Goal: Task Accomplishment & Management: Manage account settings

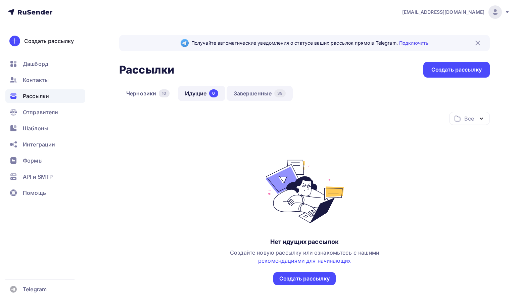
click at [261, 95] on link "Завершенные 39" at bounding box center [260, 93] width 66 height 15
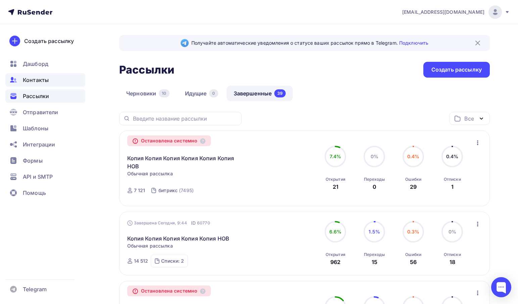
click at [30, 83] on span "Контакты" at bounding box center [36, 80] width 26 height 8
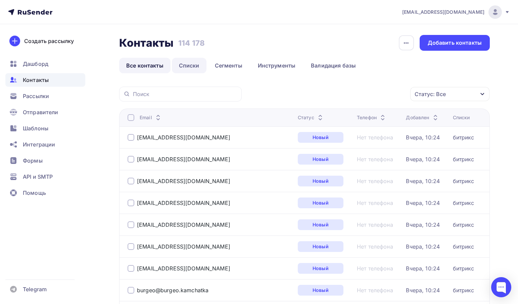
click at [192, 64] on link "Списки" at bounding box center [189, 65] width 35 height 15
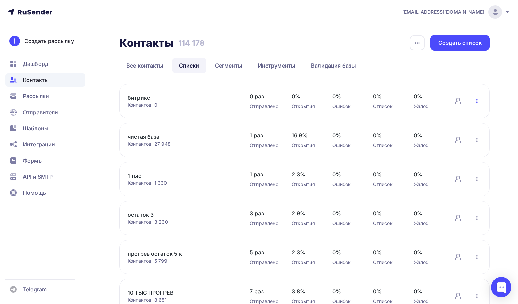
click at [478, 101] on icon "button" at bounding box center [477, 101] width 8 height 8
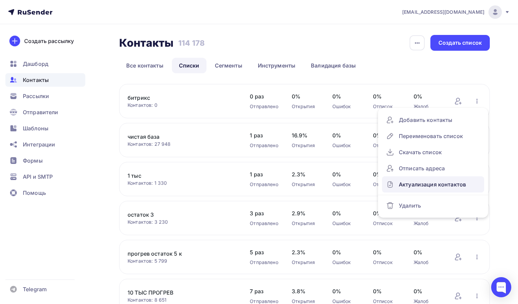
click at [427, 186] on div "Актуализация контактов" at bounding box center [433, 184] width 94 height 11
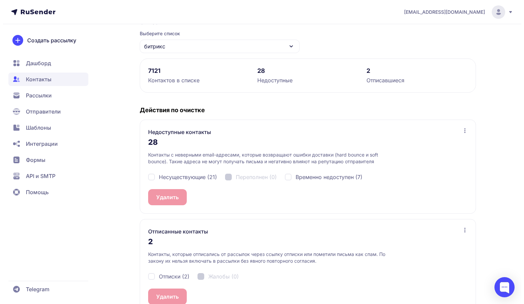
scroll to position [80, 0]
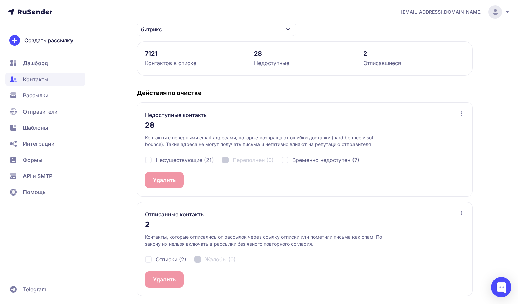
click at [190, 160] on span "Несуществующие (21)" at bounding box center [185, 160] width 58 height 8
checkbox input "true"
click at [291, 160] on div "Временно недоступен (7)" at bounding box center [321, 160] width 78 height 8
checkbox input "true"
click at [170, 259] on span "Отписки (2)" at bounding box center [171, 259] width 31 height 8
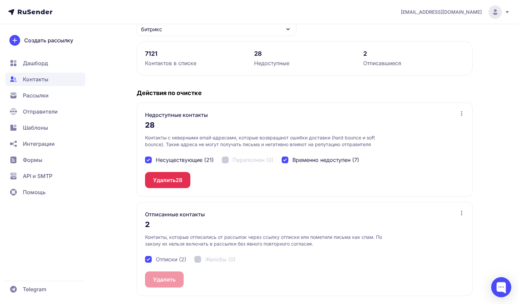
checkbox input "true"
click at [158, 192] on div "Недоступные контакты 28 Контакты с неверными email-адресами, которые возвращают…" at bounding box center [305, 149] width 336 height 94
click at [160, 185] on button "Удалить 28" at bounding box center [167, 180] width 45 height 16
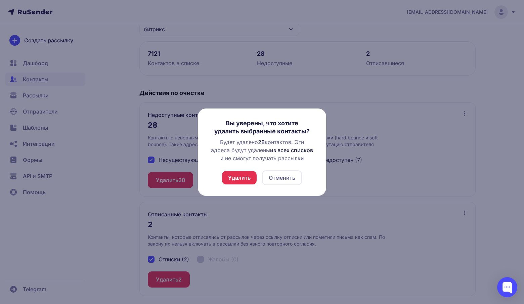
click at [232, 178] on button "Удалить" at bounding box center [239, 177] width 35 height 13
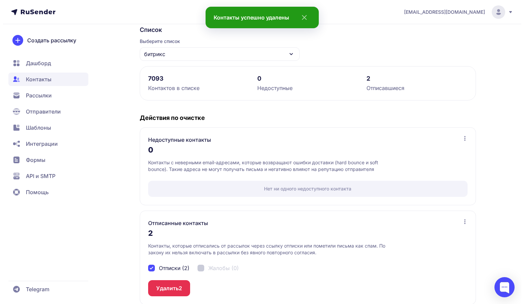
scroll to position [63, 0]
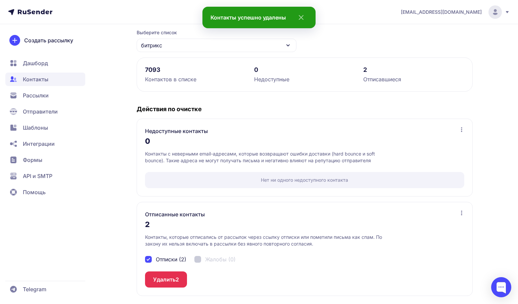
click at [178, 274] on button "Удалить 2" at bounding box center [166, 279] width 42 height 16
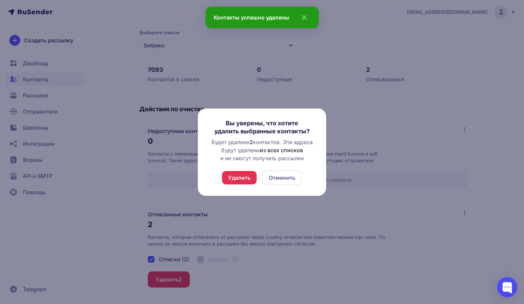
click at [228, 176] on button "Удалить" at bounding box center [239, 177] width 35 height 13
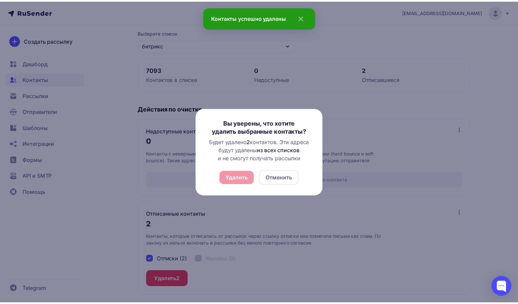
scroll to position [0, 0]
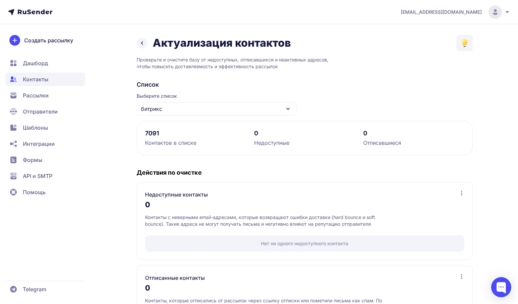
click at [37, 94] on span "Рассылки" at bounding box center [36, 95] width 26 height 8
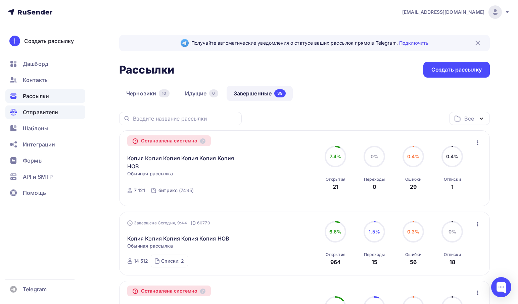
click at [38, 111] on span "Отправители" at bounding box center [41, 112] width 36 height 8
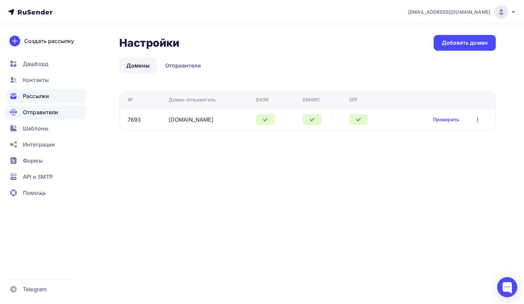
click at [38, 96] on span "Рассылки" at bounding box center [36, 96] width 26 height 8
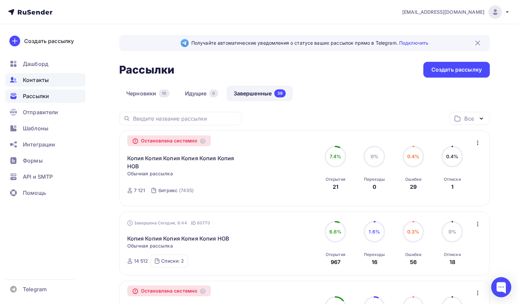
click at [48, 82] on span "Контакты" at bounding box center [36, 80] width 26 height 8
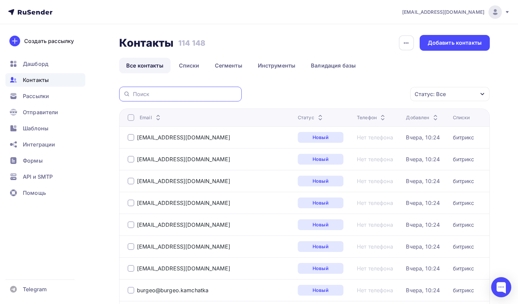
click at [154, 94] on input "text" at bounding box center [185, 93] width 105 height 7
paste input "timpton@inbox.ru"
type input "timpton@inbox.ru"
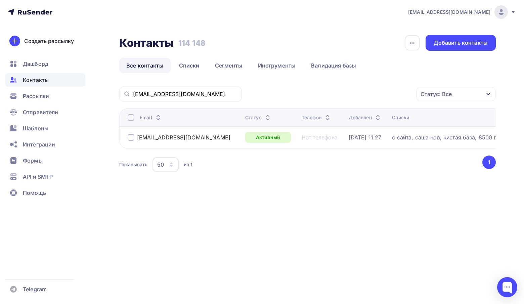
click at [134, 138] on div "timpton@inbox.ru" at bounding box center [179, 137] width 103 height 7
click at [133, 138] on div at bounding box center [131, 137] width 7 height 7
click at [352, 101] on div "Действие Добавить в списки Исключить из списка Удалить Статус: Все Статус Новый…" at bounding box center [370, 94] width 249 height 15
click at [352, 97] on div "Действие" at bounding box center [339, 94] width 26 height 8
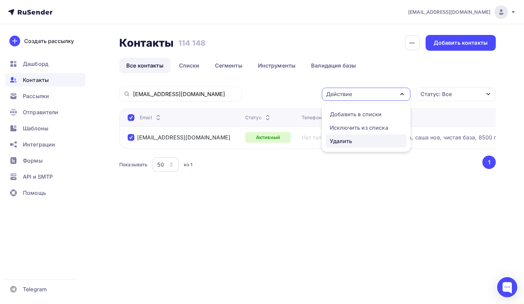
click at [350, 145] on link "Удалить" at bounding box center [366, 140] width 81 height 13
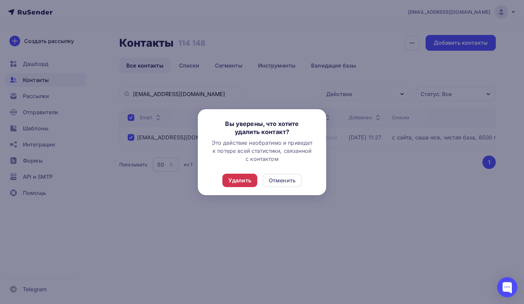
click at [236, 176] on div "Удалить" at bounding box center [239, 179] width 35 height 13
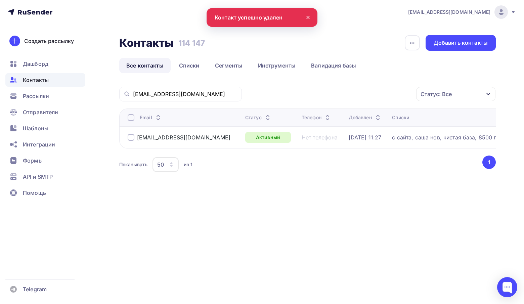
click at [130, 139] on div at bounding box center [131, 137] width 7 height 7
click at [364, 94] on div "Действие" at bounding box center [365, 94] width 89 height 13
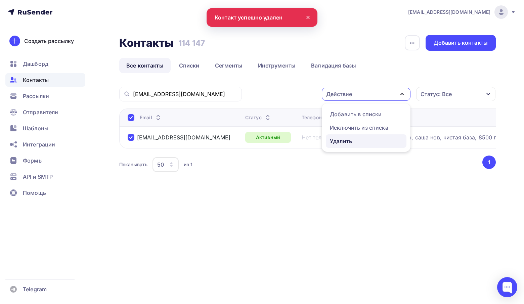
click at [342, 144] on div "Удалить" at bounding box center [341, 141] width 22 height 8
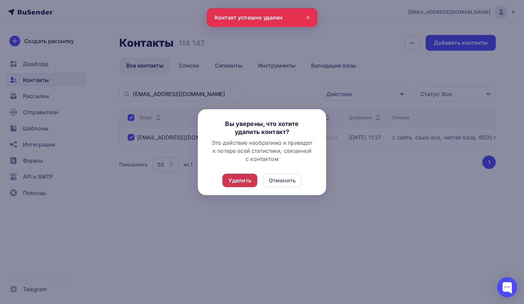
click at [249, 175] on div "Удалить" at bounding box center [239, 179] width 35 height 13
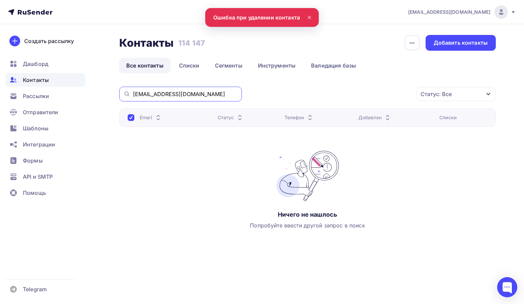
drag, startPoint x: 191, startPoint y: 92, endPoint x: 73, endPoint y: 81, distance: 118.9
click at [73, 81] on div "info@affinity-marketing.ru Аккаунт Тарифы Выйти Создать рассылку Дашборд Контак…" at bounding box center [262, 143] width 524 height 286
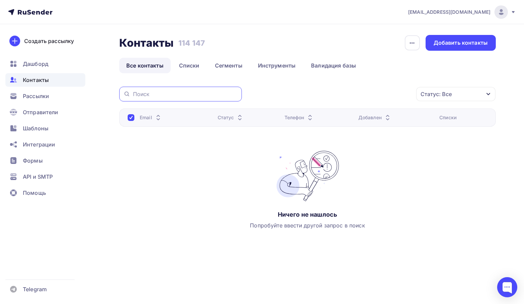
paste input "dieselturbo72@mail.ru"
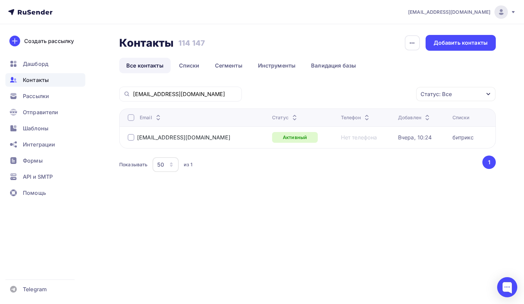
click at [129, 138] on div at bounding box center [131, 137] width 7 height 7
click at [344, 95] on div "Действие" at bounding box center [339, 94] width 26 height 8
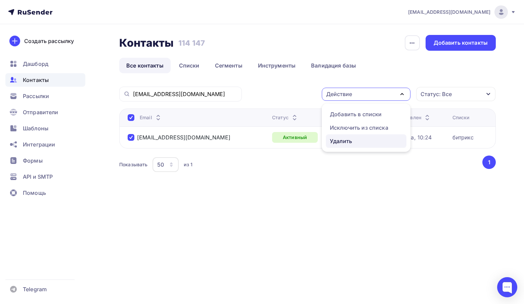
click at [338, 147] on link "Удалить" at bounding box center [366, 140] width 81 height 13
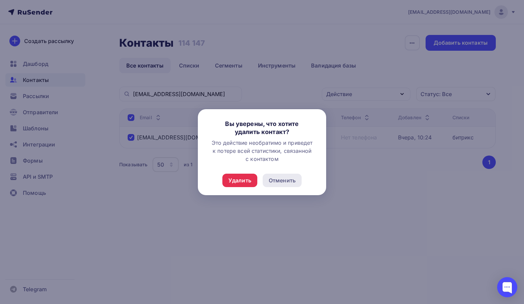
click at [277, 177] on div "Отменить" at bounding box center [281, 180] width 27 height 8
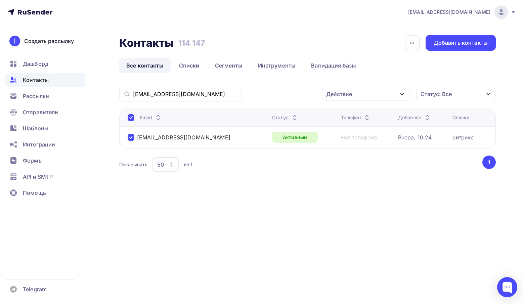
click at [348, 95] on div "Действие" at bounding box center [339, 94] width 26 height 8
click at [347, 141] on div "Удалить" at bounding box center [341, 141] width 22 height 8
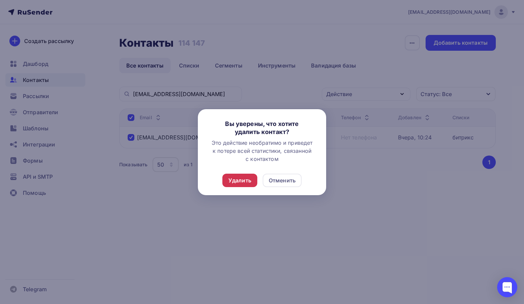
click at [237, 182] on div "Удалить" at bounding box center [239, 180] width 23 height 8
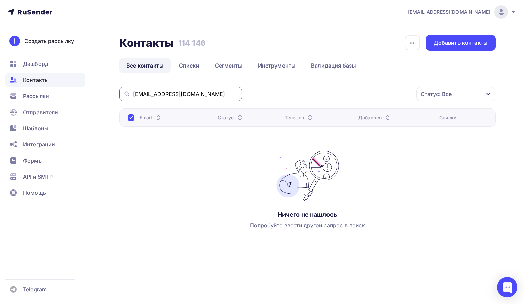
click at [202, 91] on input "dieselturbo72@mail.ru" at bounding box center [185, 93] width 105 height 7
drag, startPoint x: 175, startPoint y: 91, endPoint x: 128, endPoint y: 91, distance: 47.0
click at [128, 91] on div "dieselturbo72@mail.ru" at bounding box center [180, 94] width 122 height 15
paste input "257442@inbox"
drag, startPoint x: 183, startPoint y: 93, endPoint x: 128, endPoint y: 94, distance: 55.0
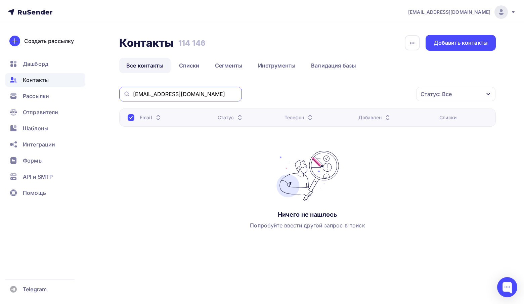
click at [128, 94] on div "257442@inbox.ru" at bounding box center [180, 94] width 122 height 15
paste input "fedorov_da1@enplus-td"
type input "fedorov_da1@enplus-td.ru"
click at [199, 61] on link "Списки" at bounding box center [189, 65] width 35 height 15
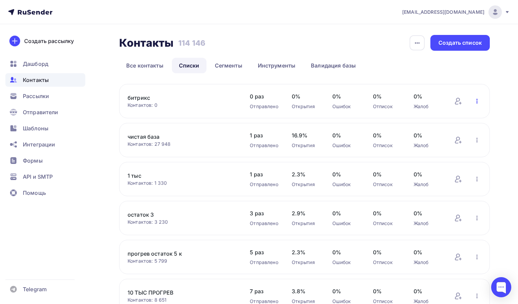
click at [477, 100] on icon "button" at bounding box center [476, 101] width 1 height 5
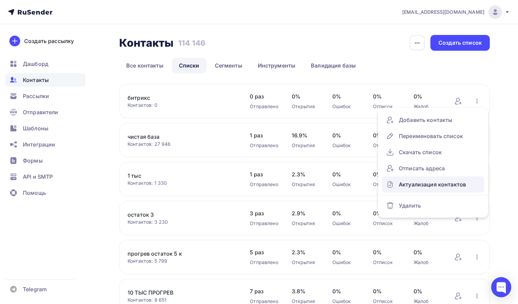
click at [434, 185] on div "Актуализация контактов" at bounding box center [433, 184] width 94 height 11
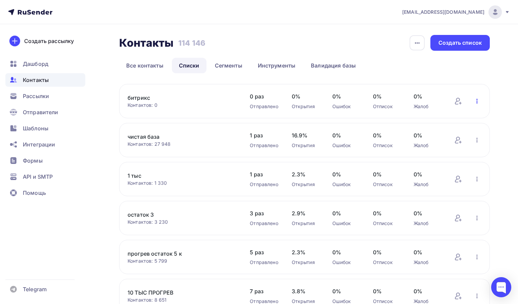
click at [474, 100] on icon "button" at bounding box center [477, 101] width 8 height 8
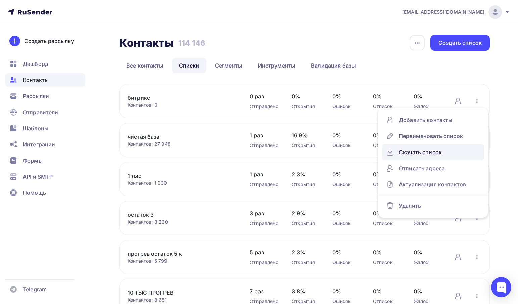
click at [407, 154] on div "Скачать список" at bounding box center [433, 152] width 94 height 11
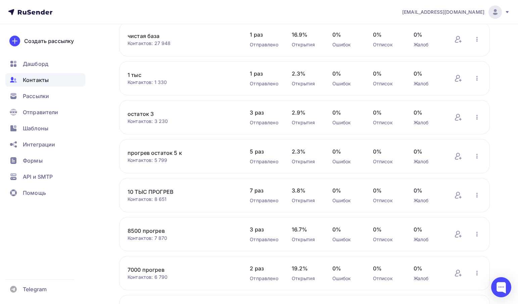
scroll to position [220, 0]
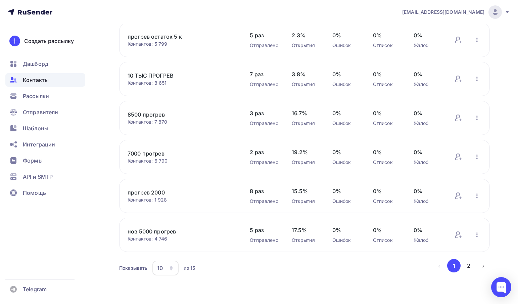
click at [169, 262] on div "10" at bounding box center [165, 267] width 26 height 15
click at [169, 237] on div "50" at bounding box center [192, 237] width 64 height 8
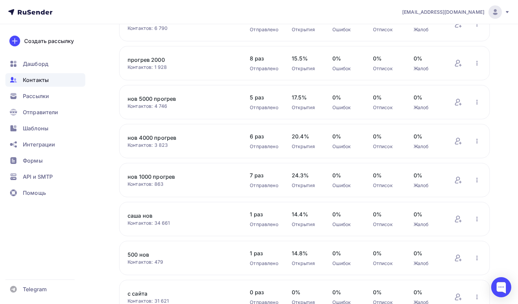
scroll to position [316, 0]
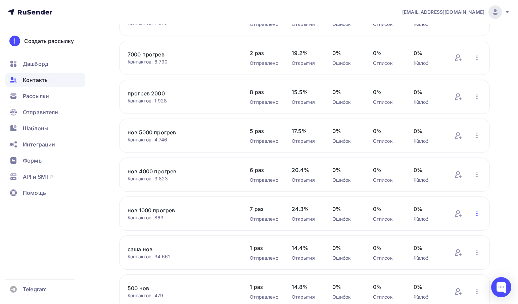
click at [479, 217] on icon "button" at bounding box center [477, 213] width 8 height 8
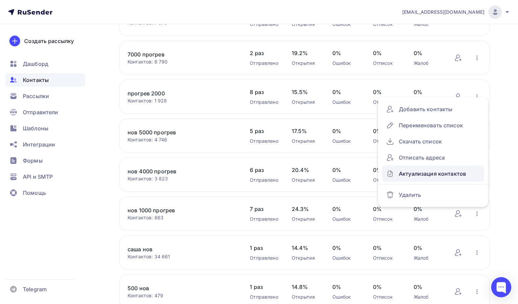
click at [429, 179] on div "Актуализация контактов" at bounding box center [433, 173] width 94 height 11
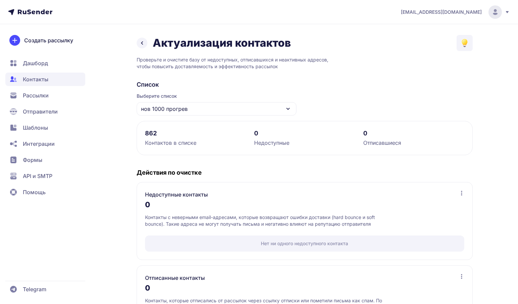
scroll to position [47, 0]
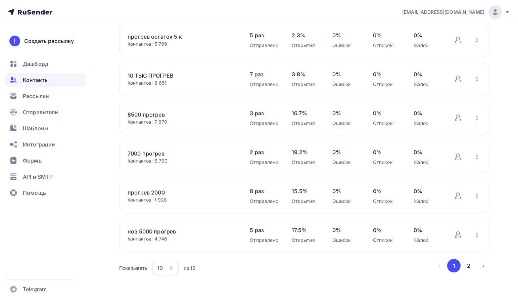
scroll to position [220, 0]
click at [160, 268] on div "10" at bounding box center [160, 268] width 6 height 8
click at [167, 221] on div "20" at bounding box center [192, 223] width 64 height 8
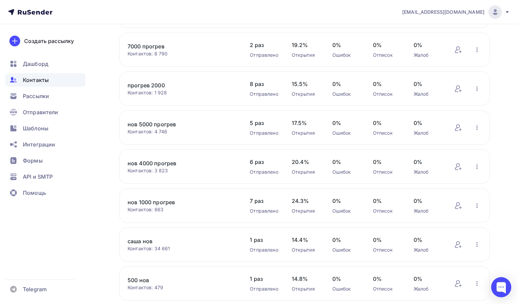
scroll to position [388, 0]
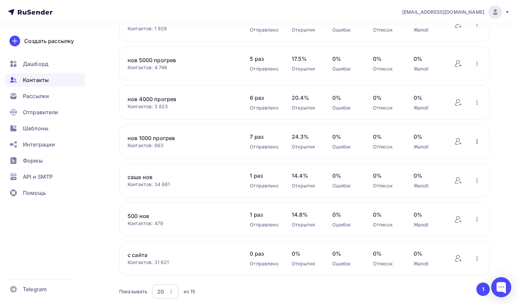
click at [476, 145] on icon "button" at bounding box center [477, 141] width 8 height 8
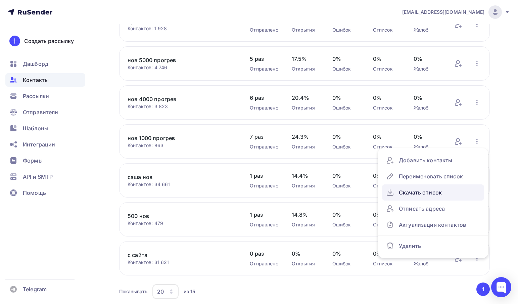
click at [409, 193] on div "Скачать список" at bounding box center [433, 192] width 94 height 11
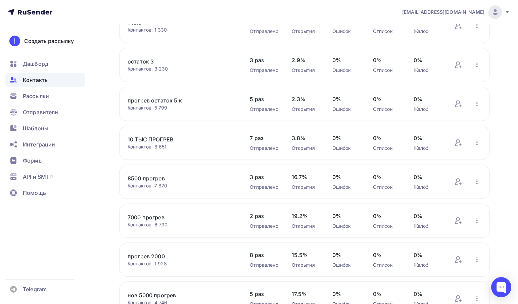
scroll to position [0, 0]
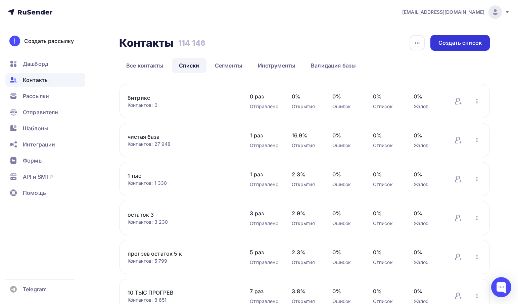
click at [453, 40] on div "Создать список" at bounding box center [459, 43] width 43 height 8
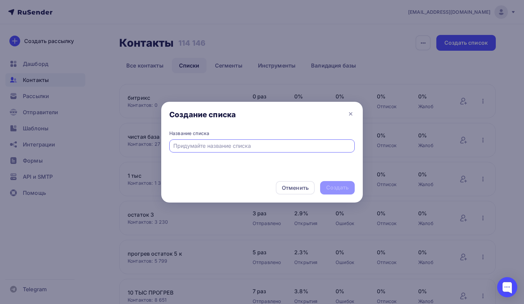
click at [242, 140] on div at bounding box center [261, 145] width 185 height 13
click at [239, 141] on div at bounding box center [261, 145] width 185 height 13
click at [235, 145] on input "text" at bounding box center [262, 146] width 178 height 8
type input "сайт и битрикс"
click at [343, 185] on div "Создать" at bounding box center [337, 188] width 22 height 8
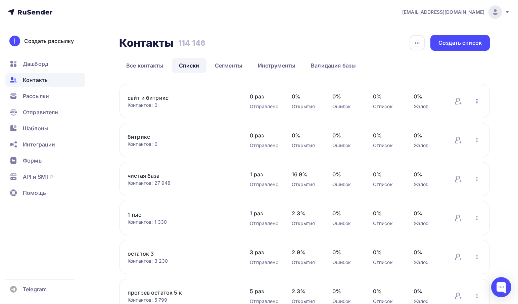
click at [477, 101] on icon "button" at bounding box center [476, 101] width 1 height 5
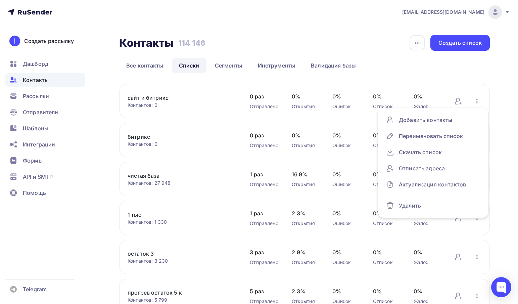
click at [162, 95] on link "сайт и битрикс" at bounding box center [182, 98] width 109 height 8
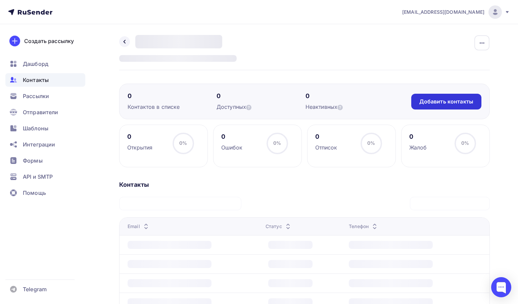
click at [442, 102] on div "Добавить контакты" at bounding box center [446, 102] width 54 height 8
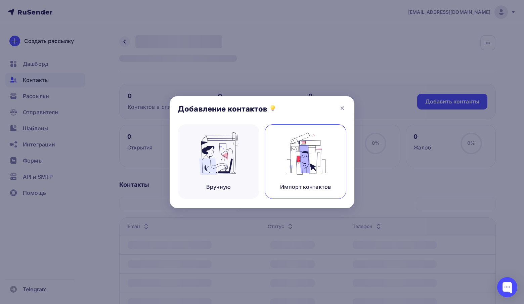
click at [289, 154] on img at bounding box center [305, 153] width 45 height 42
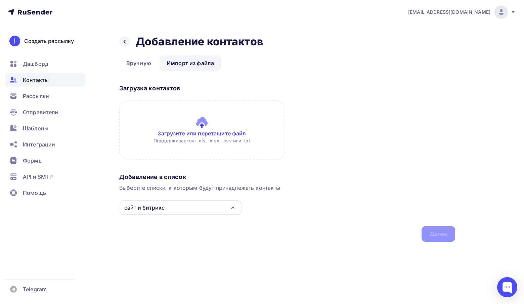
click at [174, 129] on input "file" at bounding box center [201, 129] width 165 height 59
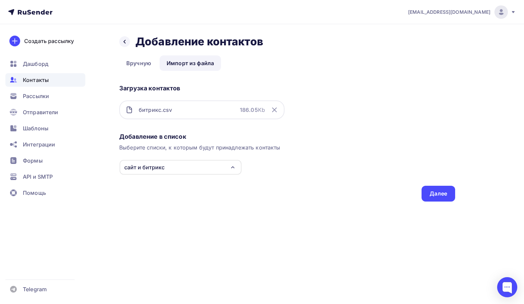
click at [151, 135] on div "Добавление в список" at bounding box center [287, 137] width 336 height 8
click at [439, 194] on div "Далее" at bounding box center [437, 194] width 17 height 8
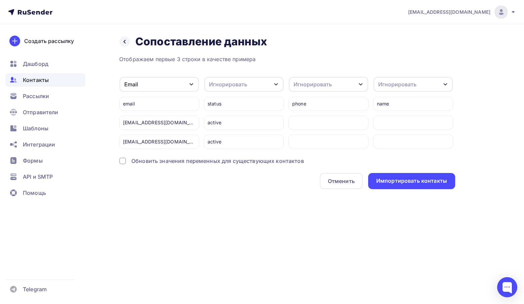
click at [191, 151] on div "Отображаем первые 3 строки в качестве примера Email Игнорировать Имя Телефон Со…" at bounding box center [287, 122] width 336 height 134
click at [184, 159] on div "Обновить значения переменных для существующих контактов" at bounding box center [217, 161] width 172 height 8
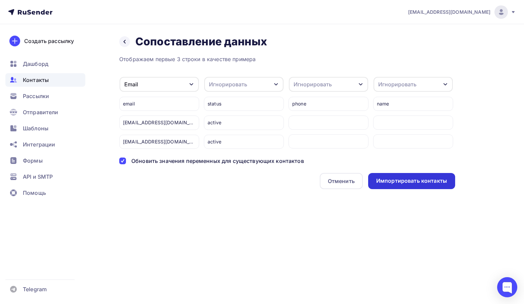
click at [400, 181] on div "Импортировать контакты" at bounding box center [411, 181] width 71 height 8
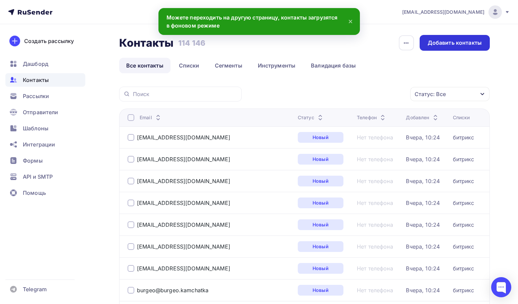
click at [462, 49] on div "Добавить контакты" at bounding box center [454, 43] width 70 height 16
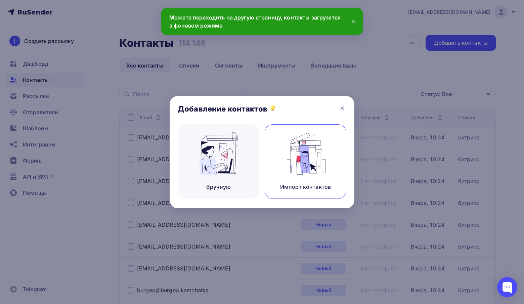
click at [295, 186] on div "Импорт контактов" at bounding box center [305, 187] width 51 height 8
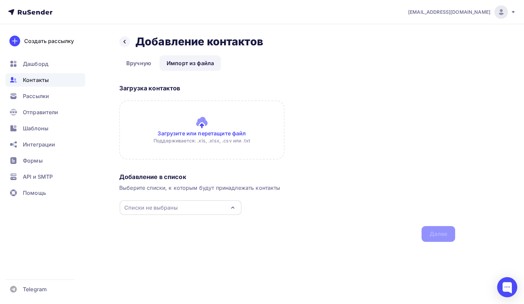
click at [175, 149] on input "file" at bounding box center [201, 129] width 165 height 59
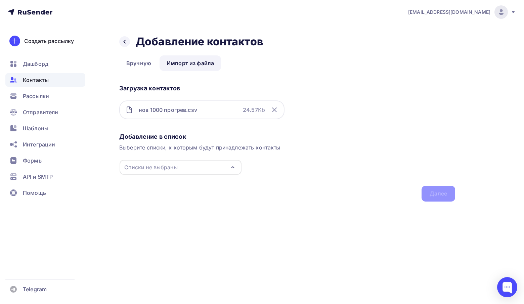
click at [179, 170] on div "Списки не выбраны" at bounding box center [180, 167] width 122 height 15
click at [431, 187] on div "Добавление в список Выберите списки, к которым будут принадлежать контакты Спис…" at bounding box center [287, 165] width 336 height 71
click at [431, 188] on div "Добавление в список Выберите списки, к которым будут принадлежать контакты Спис…" at bounding box center [287, 165] width 336 height 71
click at [184, 166] on div "Списки не выбраны" at bounding box center [180, 167] width 122 height 15
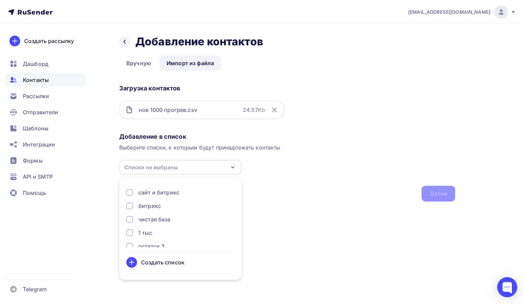
click at [173, 196] on div "сайт и битрикс битрикс чистая база 1 тыс остаток 3 прогрев остаток 5 к 10 ТЫС П…" at bounding box center [180, 217] width 108 height 59
click at [173, 192] on div "сайт и битрикс" at bounding box center [158, 192] width 41 height 8
click at [436, 196] on div "Далее" at bounding box center [437, 194] width 17 height 8
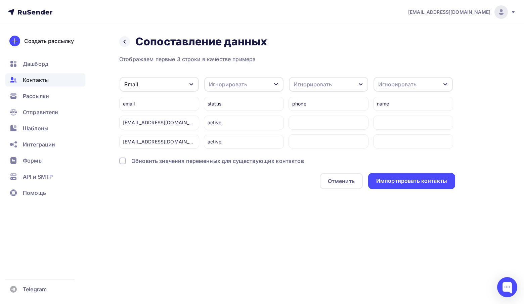
click at [165, 163] on div "Обновить значения переменных для существующих контактов" at bounding box center [217, 161] width 172 height 8
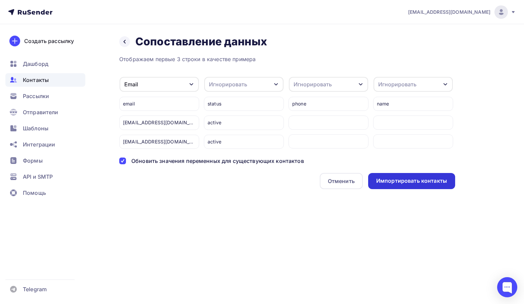
click at [399, 182] on div "Импортировать контакты" at bounding box center [411, 181] width 71 height 8
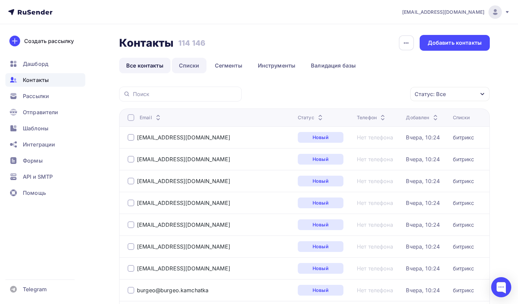
click at [185, 64] on link "Списки" at bounding box center [189, 65] width 35 height 15
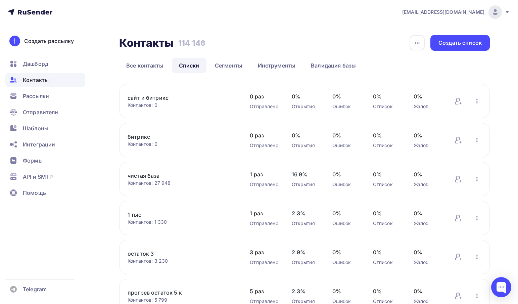
click at [483, 101] on div "сайт и битрикс Контактов: 0 Добавить контакты Переименовать список Скачать спис…" at bounding box center [304, 101] width 370 height 34
click at [476, 101] on icon "button" at bounding box center [477, 101] width 8 height 8
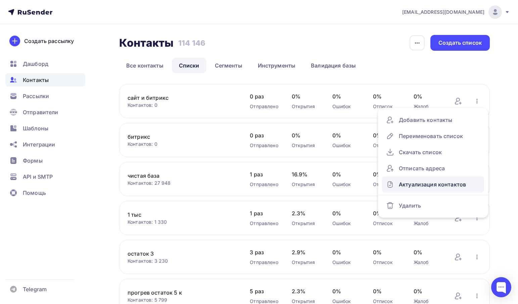
click at [411, 185] on div "Актуализация контактов" at bounding box center [433, 184] width 94 height 11
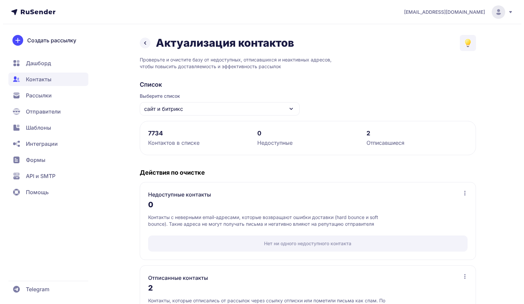
scroll to position [63, 0]
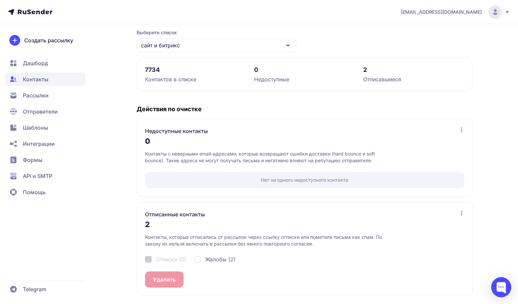
click at [217, 262] on span "Жалобы (2)" at bounding box center [220, 259] width 31 height 8
checkbox input "true"
click at [186, 272] on button "Удалить 2" at bounding box center [166, 279] width 42 height 16
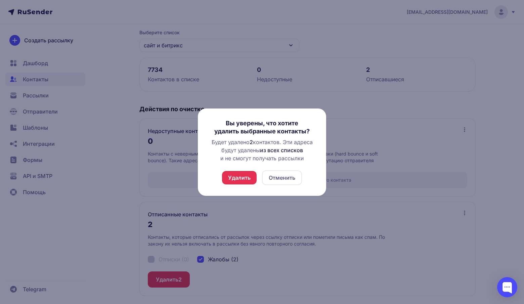
click at [239, 172] on button "Удалить" at bounding box center [239, 177] width 35 height 13
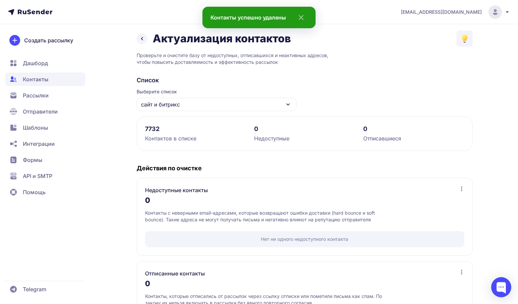
scroll to position [0, 0]
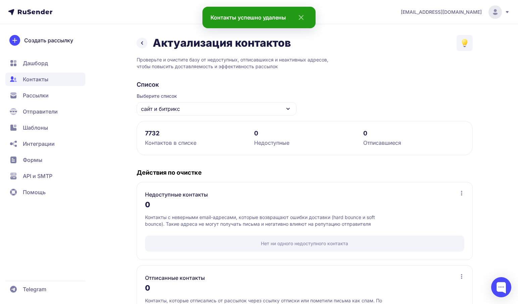
click at [35, 90] on span "Рассылки" at bounding box center [45, 95] width 80 height 13
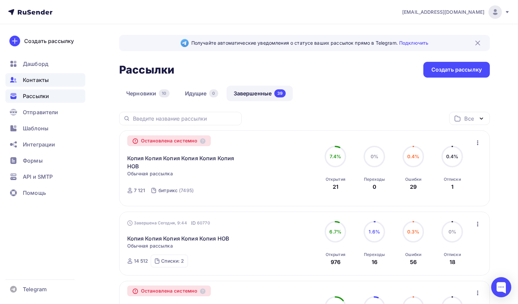
click at [46, 81] on span "Контакты" at bounding box center [36, 80] width 26 height 8
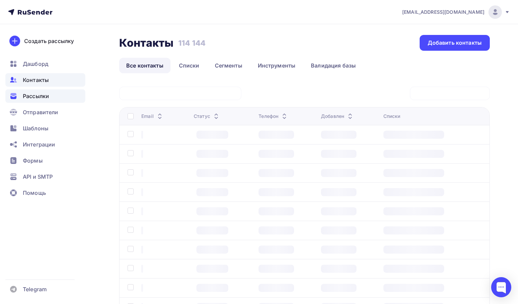
click at [40, 94] on span "Рассылки" at bounding box center [36, 96] width 26 height 8
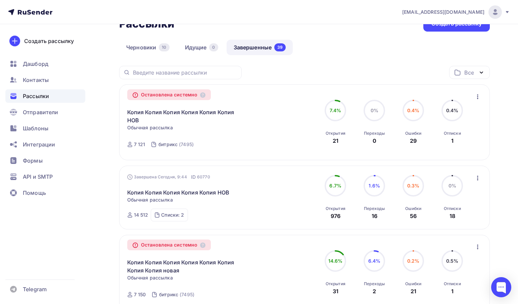
scroll to position [67, 0]
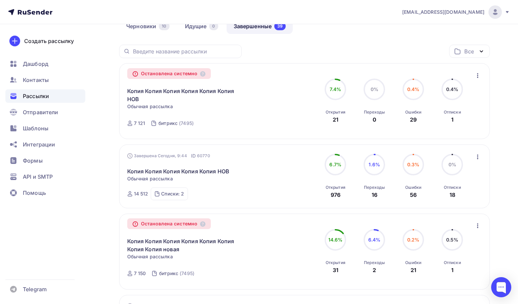
click at [476, 158] on icon "button" at bounding box center [478, 157] width 8 height 8
click at [453, 201] on div "Копировать в новую" at bounding box center [446, 201] width 69 height 8
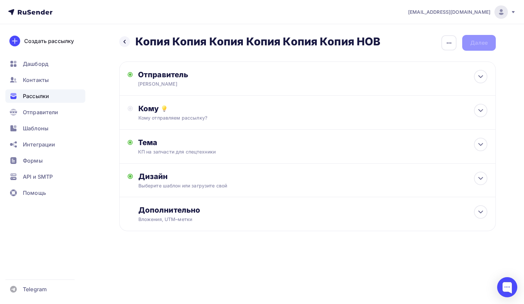
click at [185, 103] on div "Кому Кому отправляем рассылку? Списки получателей Выберите список Все списки id…" at bounding box center [307, 113] width 376 height 34
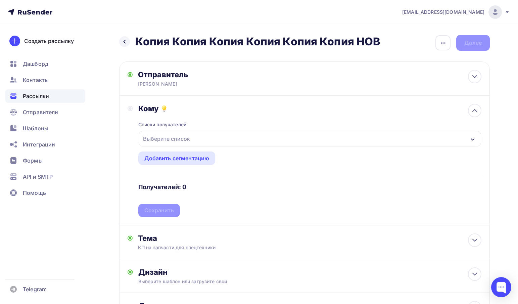
click at [174, 142] on div "Выберите список" at bounding box center [166, 139] width 52 height 12
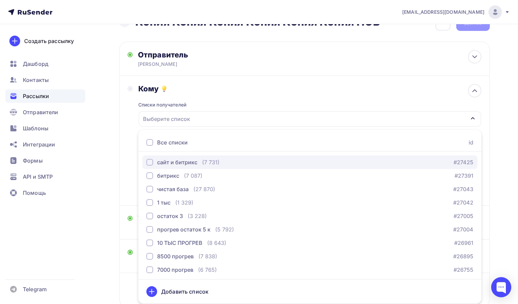
click at [173, 162] on div "сайт и битрикс" at bounding box center [177, 162] width 40 height 8
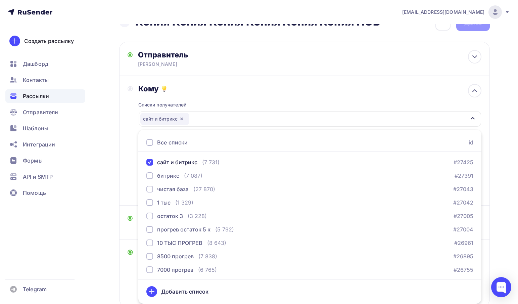
click at [105, 146] on div "Назад Копия Копия Копия Копия Копия Копия НОВ Копия Копия Копия Копия Копия Коп…" at bounding box center [259, 177] width 518 height 346
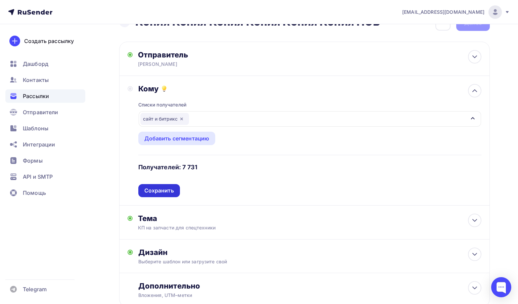
click at [163, 188] on div "Сохранить" at bounding box center [159, 191] width 30 height 8
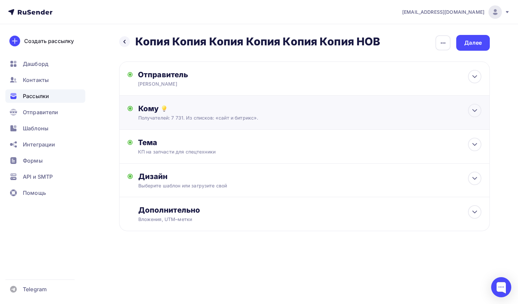
scroll to position [0, 0]
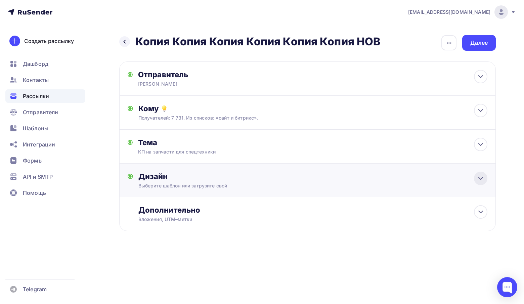
click at [481, 178] on icon at bounding box center [480, 178] width 8 height 8
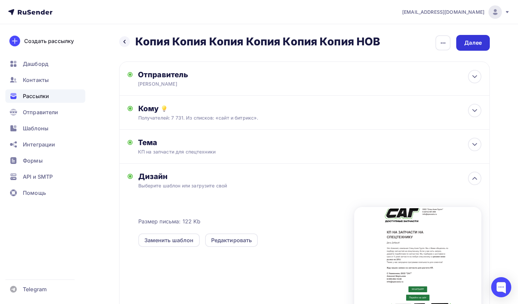
click at [476, 46] on div "Далее" at bounding box center [472, 43] width 17 height 8
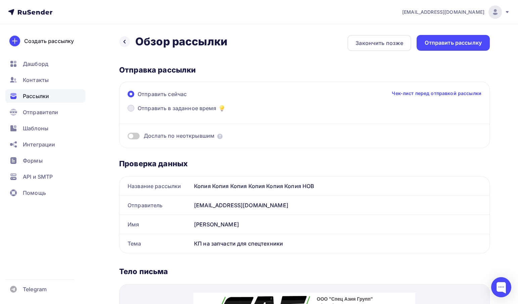
click at [199, 106] on span "Отправить в заданное время" at bounding box center [177, 108] width 79 height 8
click at [138, 112] on input "Отправить в заданное время" at bounding box center [138, 112] width 0 height 0
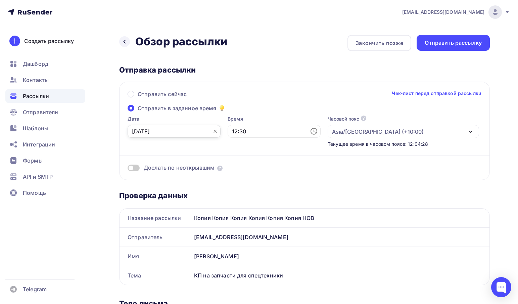
click at [171, 133] on input "30.09.2025" at bounding box center [174, 131] width 93 height 13
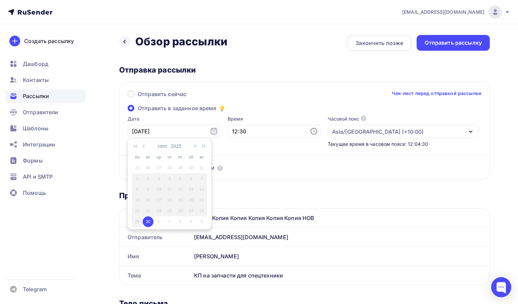
click at [194, 147] on icon "button" at bounding box center [194, 145] width 3 height 5
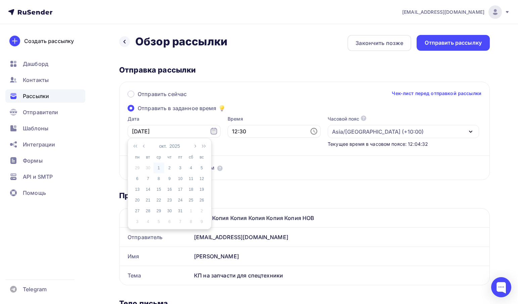
click at [158, 165] on div "1" at bounding box center [158, 168] width 11 height 6
type input "01.10.2025"
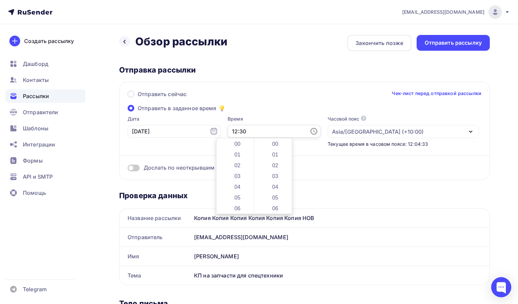
click at [230, 134] on input "12:30" at bounding box center [274, 131] width 93 height 13
click at [237, 179] on li "09" at bounding box center [237, 178] width 35 height 11
type input "09:30"
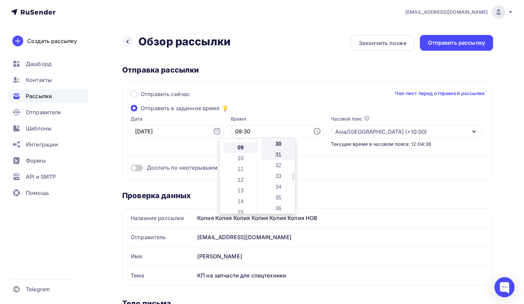
scroll to position [97, 0]
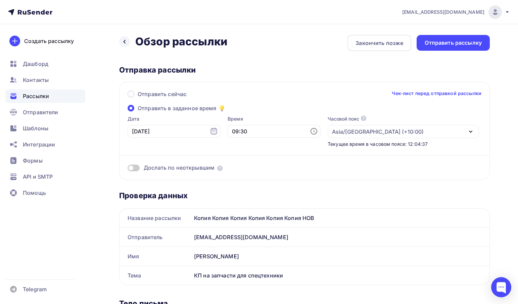
click at [426, 56] on div "Назад Обзор рассылки Обзор рассылки Закончить позже Отправить рассылку Отправка…" at bounding box center [304, 303] width 370 height 536
click at [442, 41] on div "Отправить рассылку" at bounding box center [453, 43] width 57 height 8
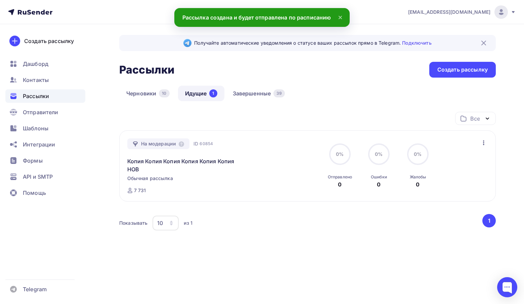
click at [482, 140] on icon "button" at bounding box center [483, 143] width 8 height 8
click at [378, 103] on div "Черновики 10 Идущие 1 Завершенные 39" at bounding box center [307, 99] width 376 height 26
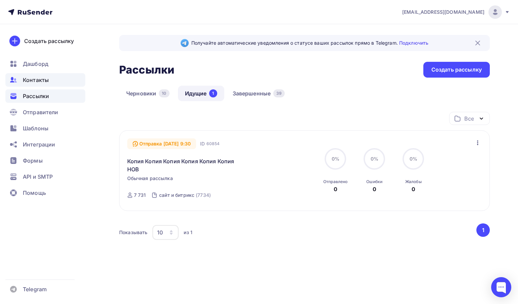
click at [43, 80] on span "Контакты" at bounding box center [36, 80] width 26 height 8
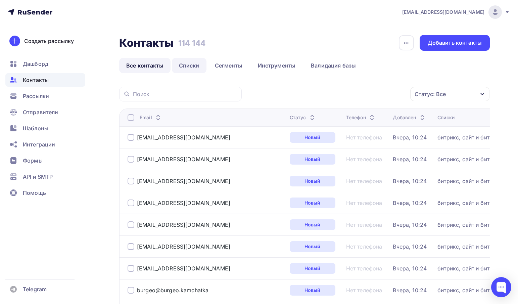
click at [200, 66] on link "Списки" at bounding box center [189, 65] width 35 height 15
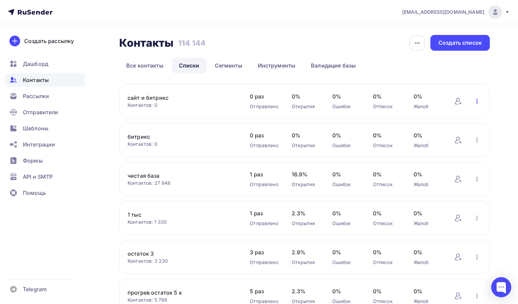
click at [480, 101] on icon "button" at bounding box center [477, 101] width 8 height 8
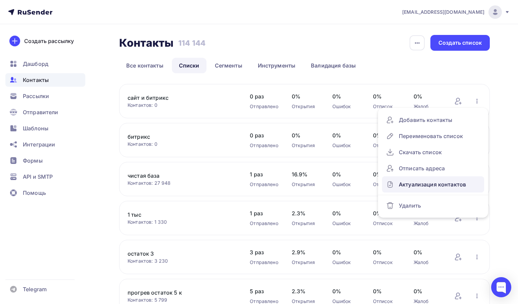
click at [446, 185] on div "Актуализация контактов" at bounding box center [433, 184] width 94 height 11
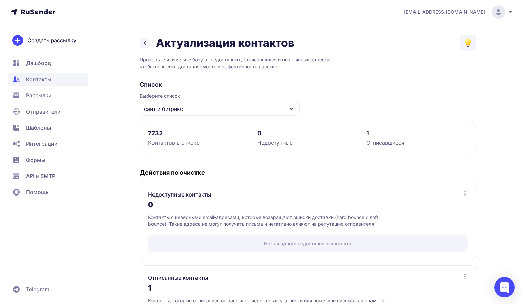
scroll to position [63, 0]
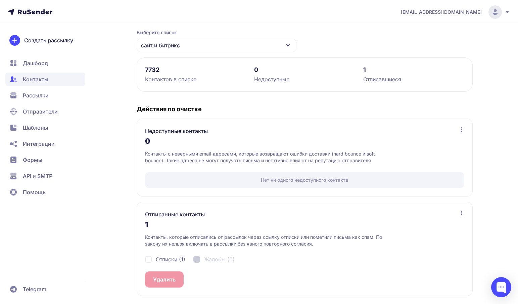
click at [156, 258] on span "Отписки (1)" at bounding box center [171, 259] width 30 height 8
checkbox input "true"
click at [160, 288] on div "Отписанные контакты 1 Контакты, которые отписались от рассылок через ссылку отп…" at bounding box center [305, 249] width 336 height 94
click at [161, 277] on button "Удалить 1" at bounding box center [165, 279] width 41 height 16
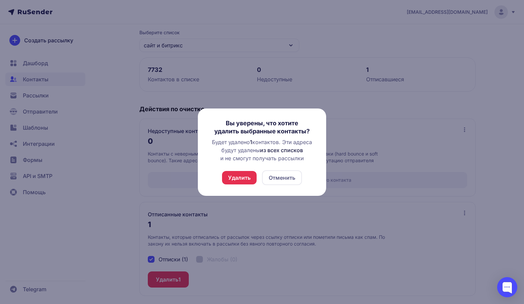
click at [244, 172] on button "Удалить" at bounding box center [239, 177] width 35 height 13
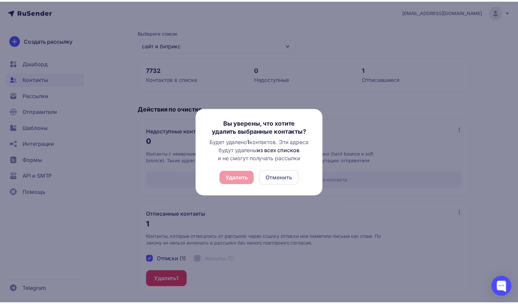
scroll to position [0, 0]
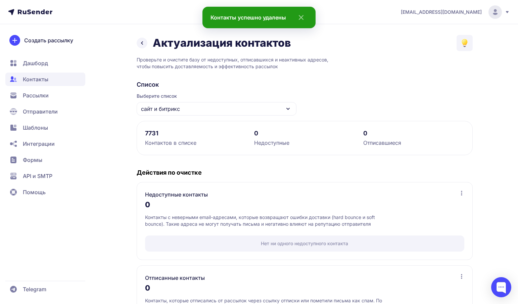
click at [145, 46] on icon at bounding box center [142, 43] width 8 height 8
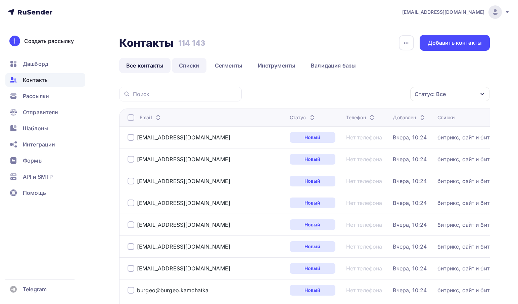
click at [183, 67] on link "Списки" at bounding box center [189, 65] width 35 height 15
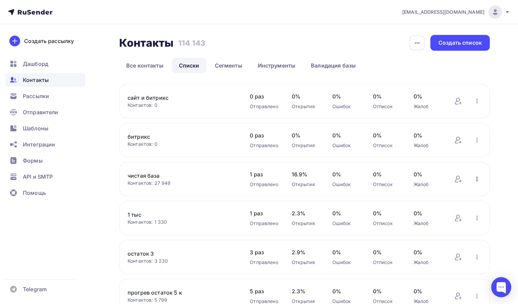
click at [477, 180] on icon "button" at bounding box center [477, 179] width 8 height 8
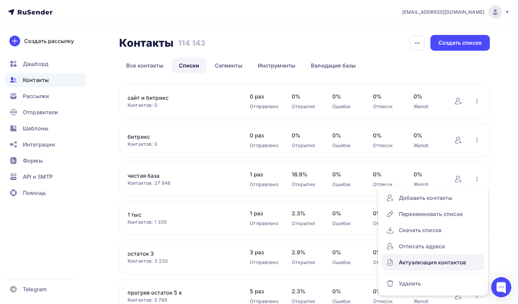
click at [410, 262] on div "Актуализация контактов" at bounding box center [433, 262] width 94 height 11
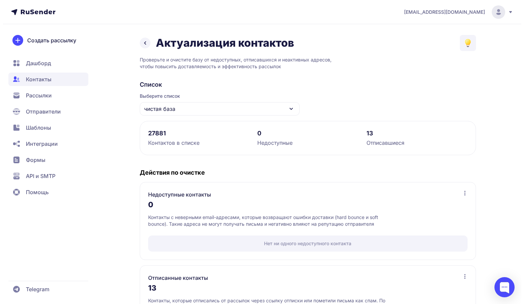
scroll to position [63, 0]
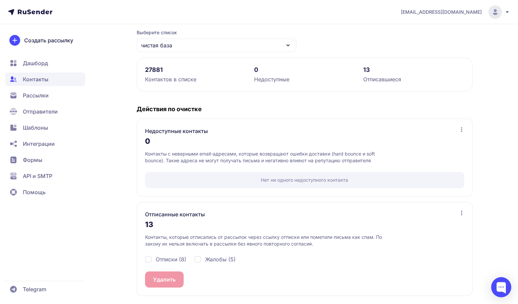
click at [207, 255] on span "Жалобы (5)" at bounding box center [220, 259] width 31 height 8
checkbox input "true"
click at [152, 257] on div "Отписки (8)" at bounding box center [165, 259] width 41 height 8
checkbox input "true"
click at [161, 282] on button "Удалить 13" at bounding box center [167, 279] width 44 height 16
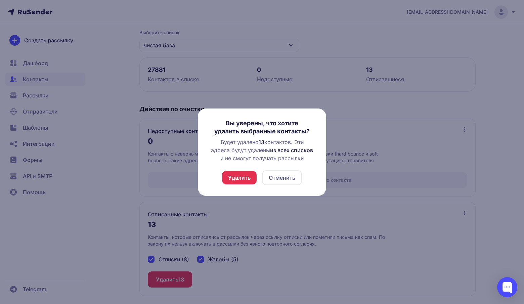
click at [242, 177] on button "Удалить" at bounding box center [239, 177] width 35 height 13
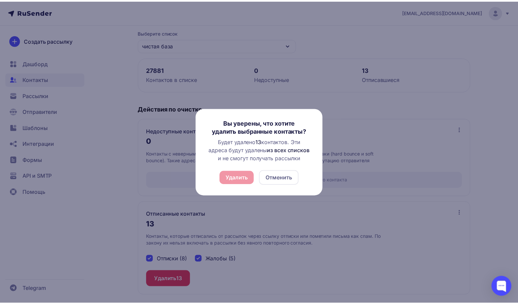
scroll to position [0, 0]
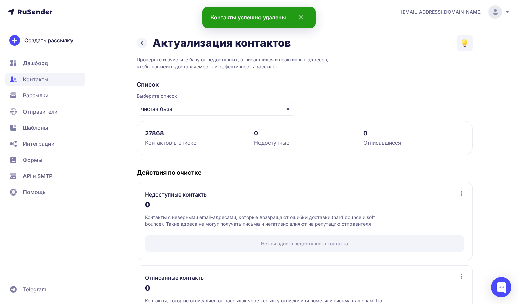
click at [147, 43] on link at bounding box center [142, 43] width 11 height 11
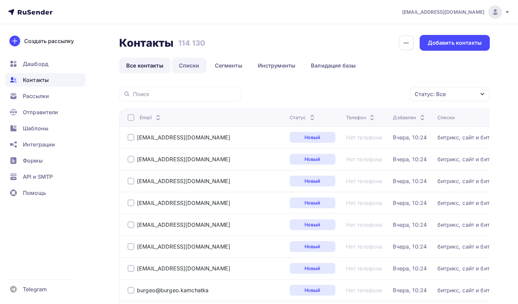
click at [182, 69] on link "Списки" at bounding box center [189, 65] width 35 height 15
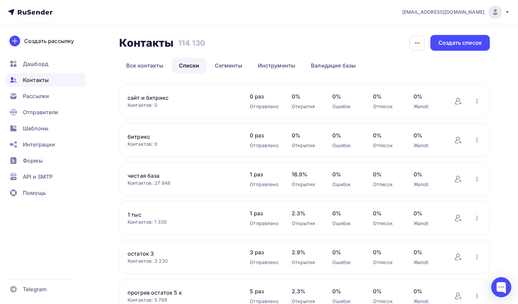
click at [35, 89] on ul "Дашборд Контакты Рассылки Отправители Шаблоны Интеграции Формы API и SMTP Помощь" at bounding box center [45, 130] width 80 height 146
click at [35, 96] on span "Рассылки" at bounding box center [36, 96] width 26 height 8
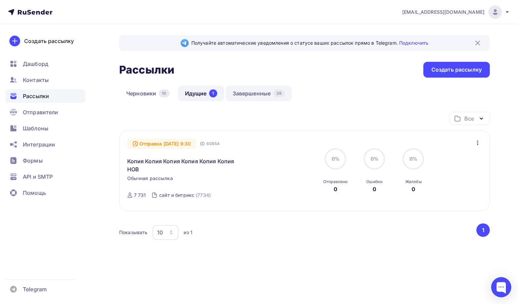
click at [274, 95] on link "Завершенные 39" at bounding box center [259, 93] width 66 height 15
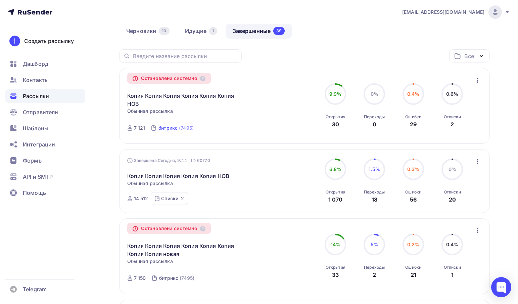
scroll to position [67, 0]
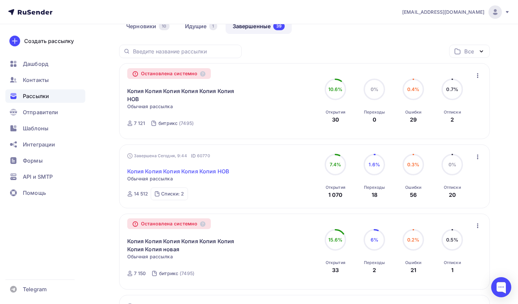
click at [191, 169] on link "Копия Копия Копия Копия Копия НОВ" at bounding box center [178, 171] width 102 height 8
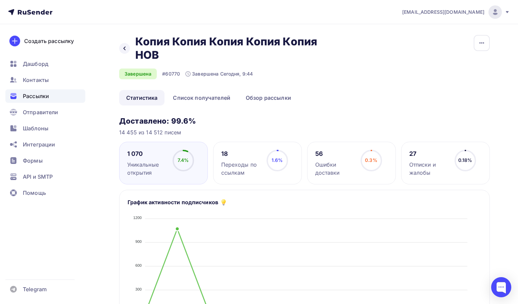
click at [337, 160] on div "Ошибки доставки" at bounding box center [334, 168] width 39 height 16
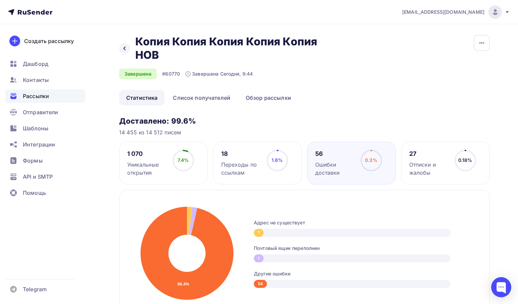
scroll to position [101, 0]
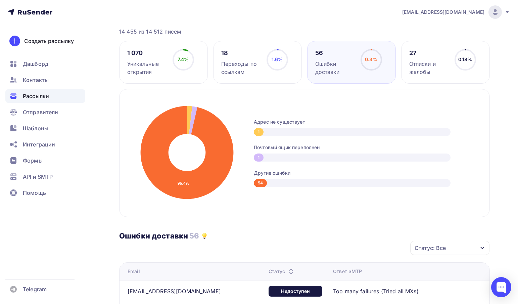
click at [261, 183] on div "54" at bounding box center [260, 183] width 13 height 8
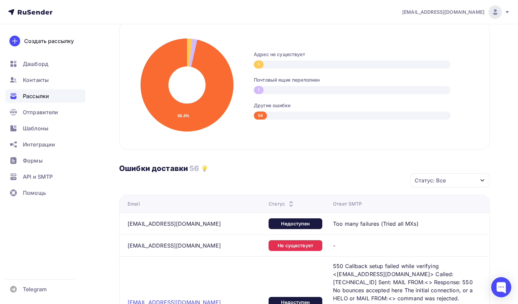
scroll to position [201, 0]
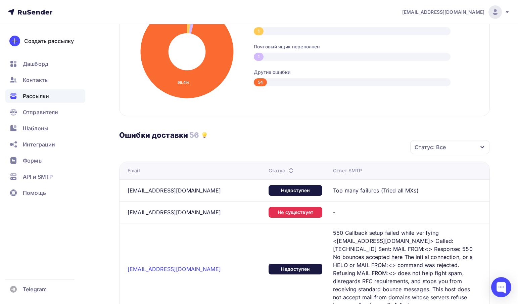
click at [473, 146] on div "Статус: Все" at bounding box center [449, 147] width 79 height 14
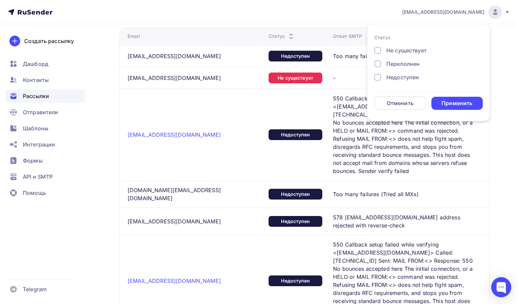
scroll to position [235, 0]
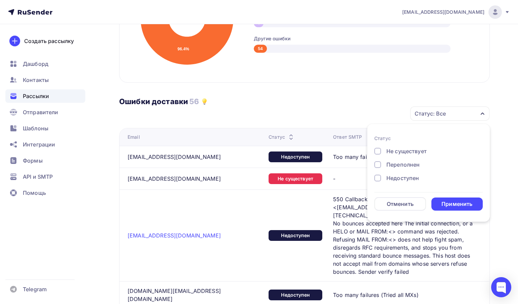
click at [394, 146] on form "Статус Не существует Переполнен Недоступен Отменить Применить" at bounding box center [428, 173] width 108 height 76
click at [394, 150] on div "Не существует" at bounding box center [406, 151] width 40 height 8
click at [440, 198] on div "Применить" at bounding box center [457, 203] width 52 height 13
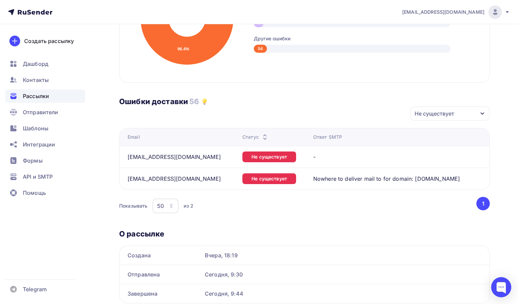
click at [242, 180] on div "Не существует" at bounding box center [269, 178] width 54 height 11
click at [282, 102] on div "Ошибки доставки 56" at bounding box center [304, 94] width 370 height 23
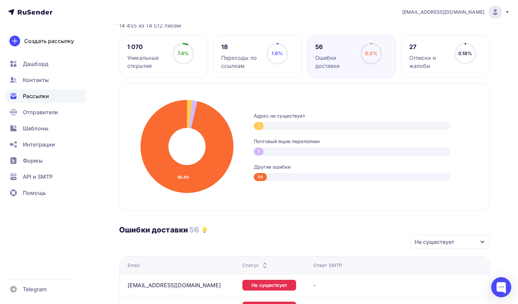
scroll to position [0, 0]
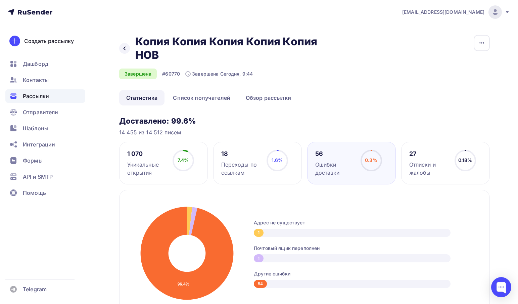
click at [443, 157] on div "27" at bounding box center [428, 154] width 39 height 8
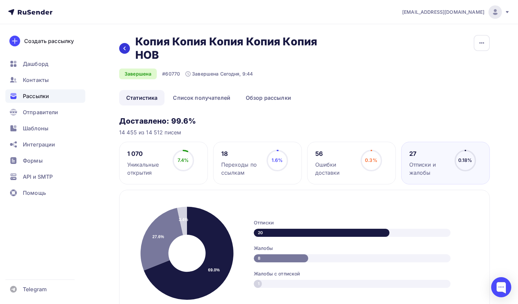
click at [124, 49] on icon at bounding box center [124, 49] width 2 height 4
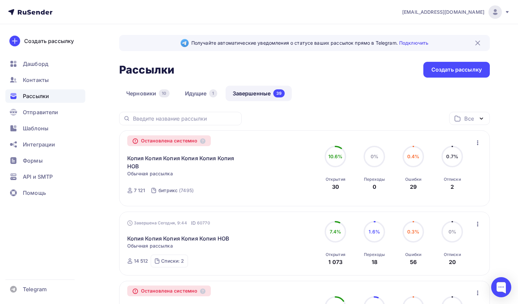
drag, startPoint x: 272, startPoint y: 85, endPoint x: 286, endPoint y: 80, distance: 14.0
click at [462, 14] on span "[EMAIL_ADDRESS][DOMAIN_NAME]" at bounding box center [443, 12] width 82 height 7
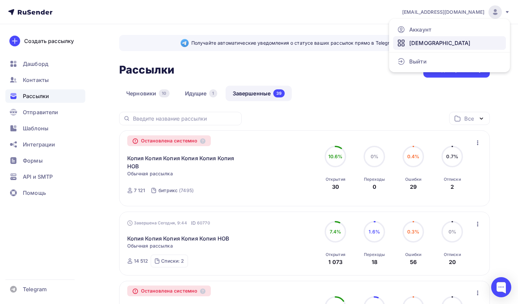
click at [427, 41] on span "Тарифы" at bounding box center [439, 43] width 61 height 8
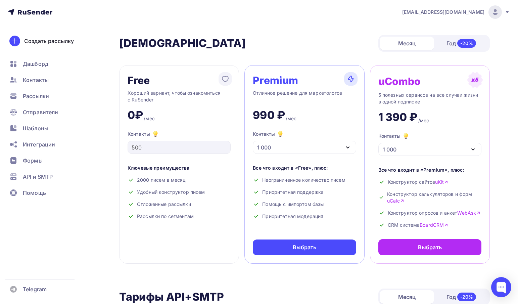
click at [448, 46] on div "Год -20%" at bounding box center [461, 43] width 54 height 14
click at [420, 45] on div "Месяц" at bounding box center [407, 43] width 54 height 13
click at [494, 8] on img at bounding box center [495, 12] width 8 height 8
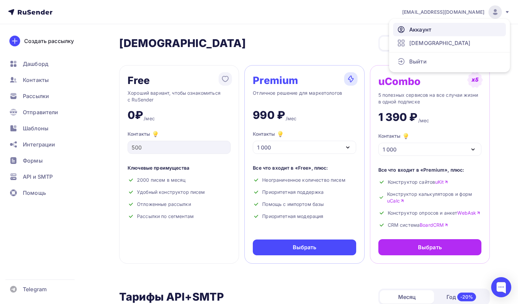
click at [428, 31] on span "Аккаунт" at bounding box center [420, 30] width 22 height 8
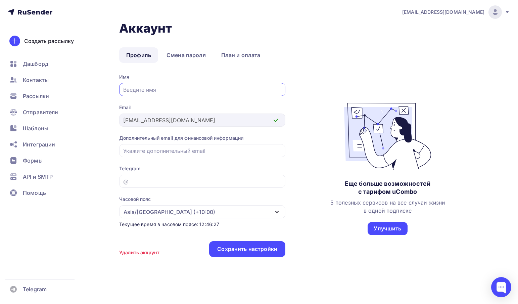
scroll to position [21, 0]
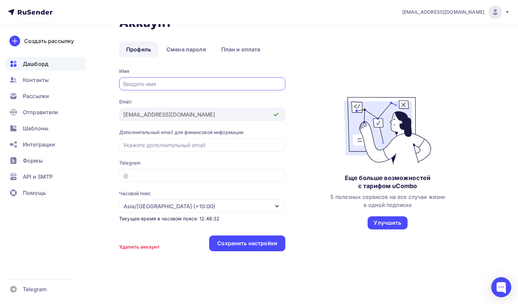
click at [44, 62] on span "Дашборд" at bounding box center [36, 64] width 26 height 8
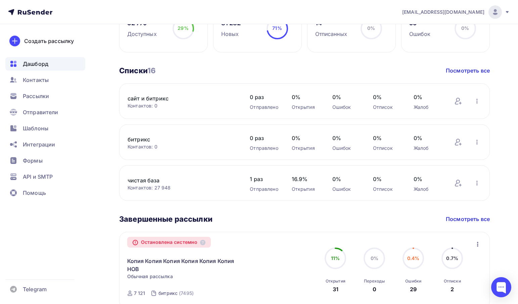
scroll to position [134, 0]
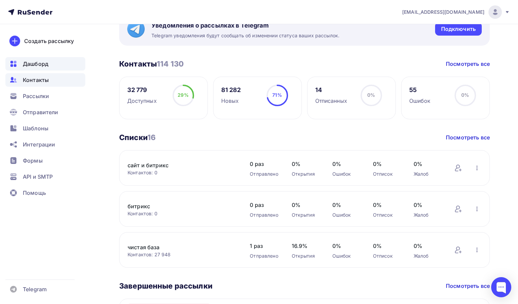
click at [35, 82] on span "Контакты" at bounding box center [36, 80] width 26 height 8
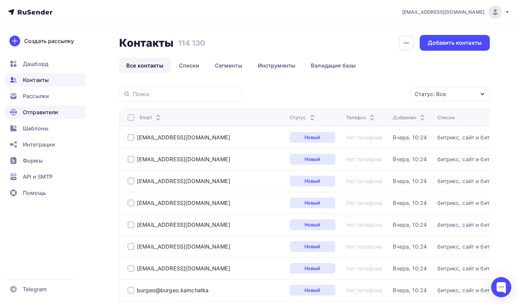
click at [43, 110] on span "Отправители" at bounding box center [41, 112] width 36 height 8
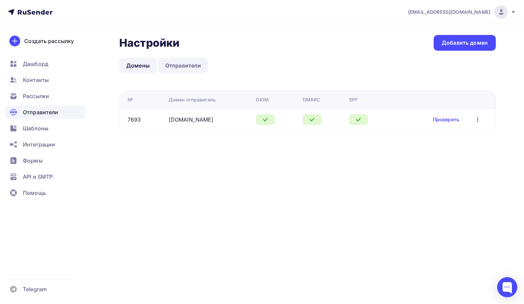
click at [169, 68] on link "Отправители" at bounding box center [183, 65] width 50 height 15
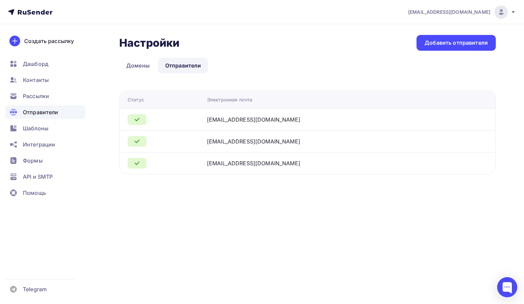
click at [163, 163] on div at bounding box center [165, 163] width 74 height 11
click at [139, 70] on link "Домены" at bounding box center [138, 65] width 38 height 15
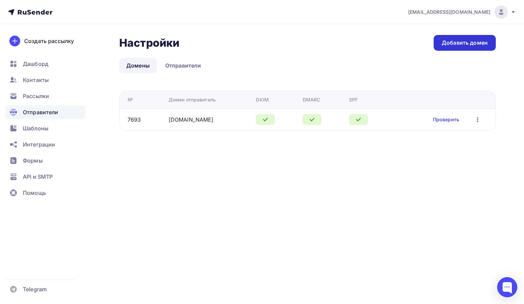
click at [460, 38] on link "Добавить домен" at bounding box center [464, 43] width 62 height 16
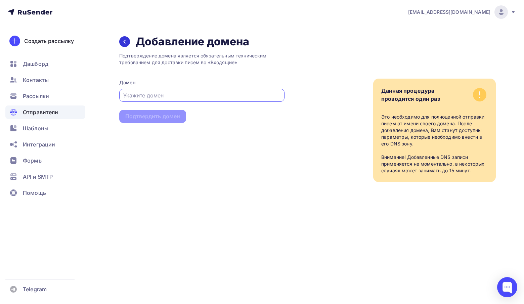
click at [122, 46] on div at bounding box center [124, 41] width 11 height 11
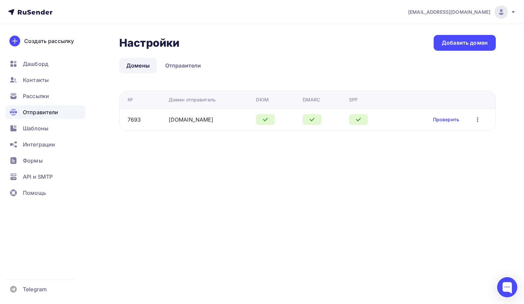
click at [187, 51] on div "Настройки Настройки Добавить домен Домены Отправители Домены Отправители № Доме…" at bounding box center [307, 83] width 376 height 96
click at [187, 61] on link "Отправители" at bounding box center [183, 65] width 50 height 15
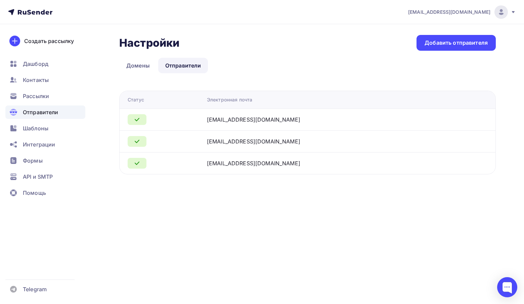
drag, startPoint x: 220, startPoint y: 161, endPoint x: 318, endPoint y: 156, distance: 98.5
click at [318, 156] on tr "[EMAIL_ADDRESS][DOMAIN_NAME]" at bounding box center [307, 163] width 376 height 22
copy div "[EMAIL_ADDRESS][DOMAIN_NAME]"
click at [130, 65] on link "Домены" at bounding box center [138, 65] width 38 height 15
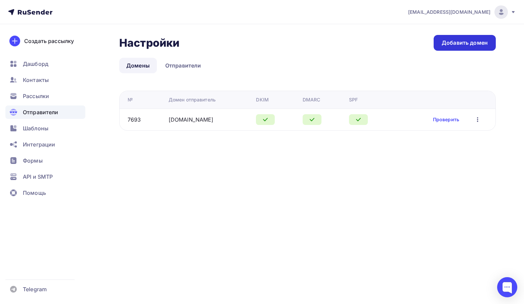
click at [458, 48] on link "Добавить домен" at bounding box center [464, 43] width 62 height 16
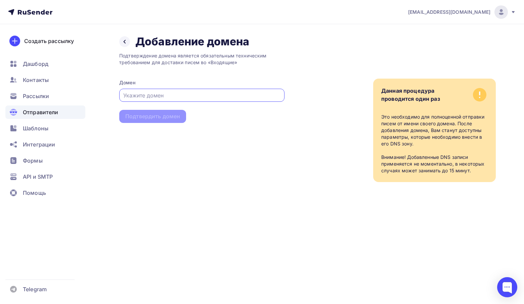
click at [177, 94] on input "text" at bounding box center [201, 95] width 157 height 8
paste input "https://affinity-marketing.ru/"
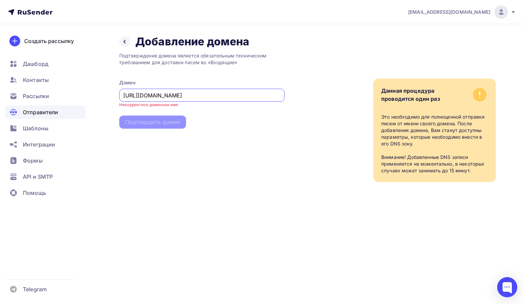
click at [230, 168] on div "Подтверждение домена является обязательным техническим требованием для доставки…" at bounding box center [201, 115] width 165 height 134
click at [197, 95] on input "https://affinity-marketing.ru/" at bounding box center [201, 95] width 157 height 8
click at [141, 98] on input "https://affinity-marketing.ru" at bounding box center [201, 95] width 157 height 8
type input "affinity-marketing.ru"
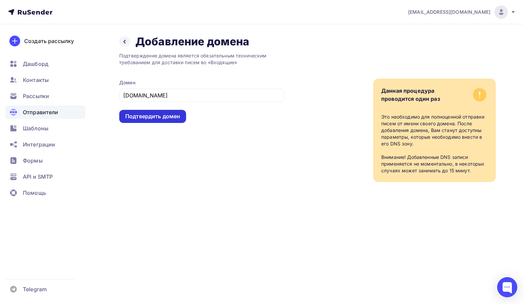
click at [133, 116] on div "Подтвердить домен" at bounding box center [152, 116] width 55 height 8
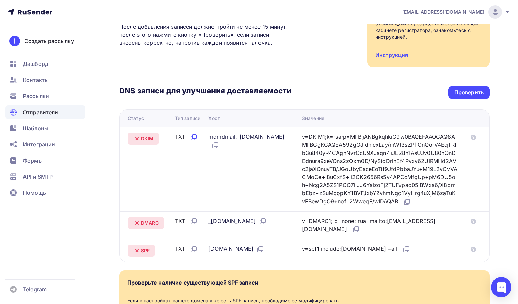
scroll to position [90, 0]
